Goal: Task Accomplishment & Management: Manage account settings

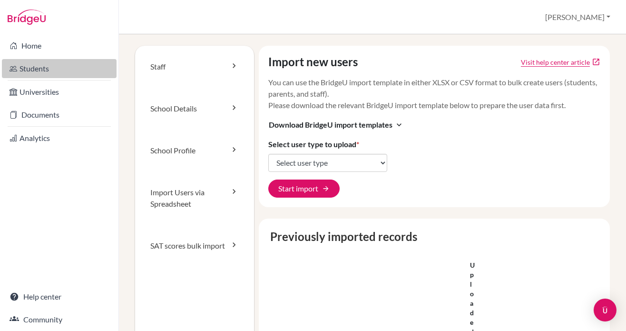
click at [64, 64] on link "Students" at bounding box center [59, 68] width 115 height 19
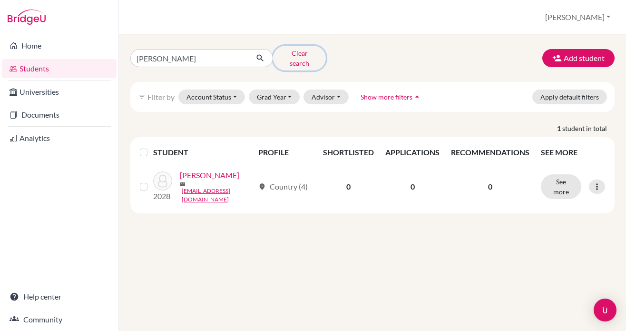
click at [286, 53] on button "Clear search" at bounding box center [299, 58] width 53 height 25
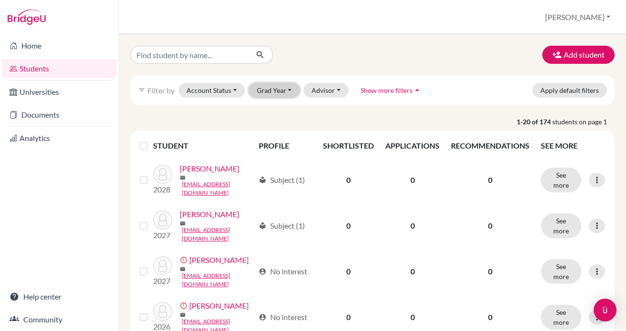
click at [284, 96] on button "Grad Year" at bounding box center [274, 90] width 51 height 15
click at [314, 53] on div "Add student" at bounding box center [372, 55] width 498 height 18
